Goal: Information Seeking & Learning: Check status

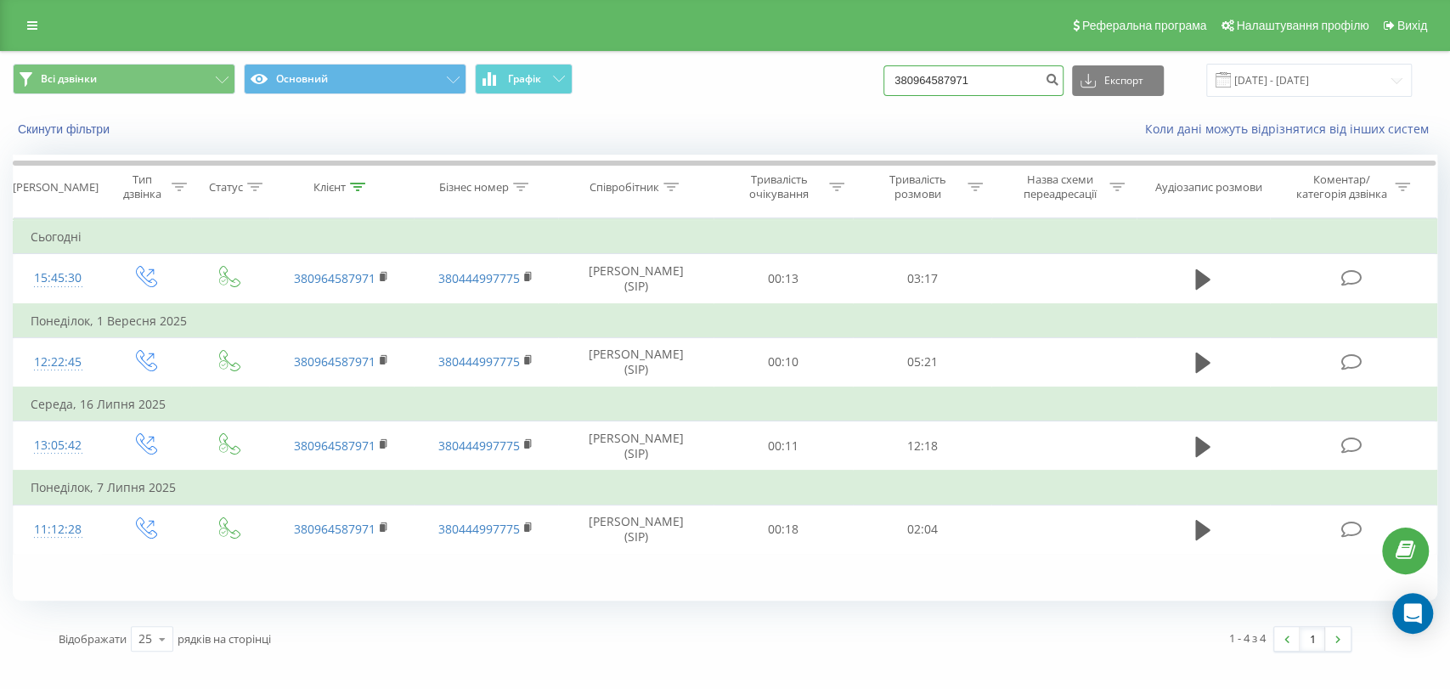
click at [939, 76] on input "380964587971" at bounding box center [973, 80] width 180 height 31
paste input "636944084"
type input "380636944084"
click at [939, 76] on input "380636944084" at bounding box center [973, 80] width 180 height 31
